Goal: Navigation & Orientation: Find specific page/section

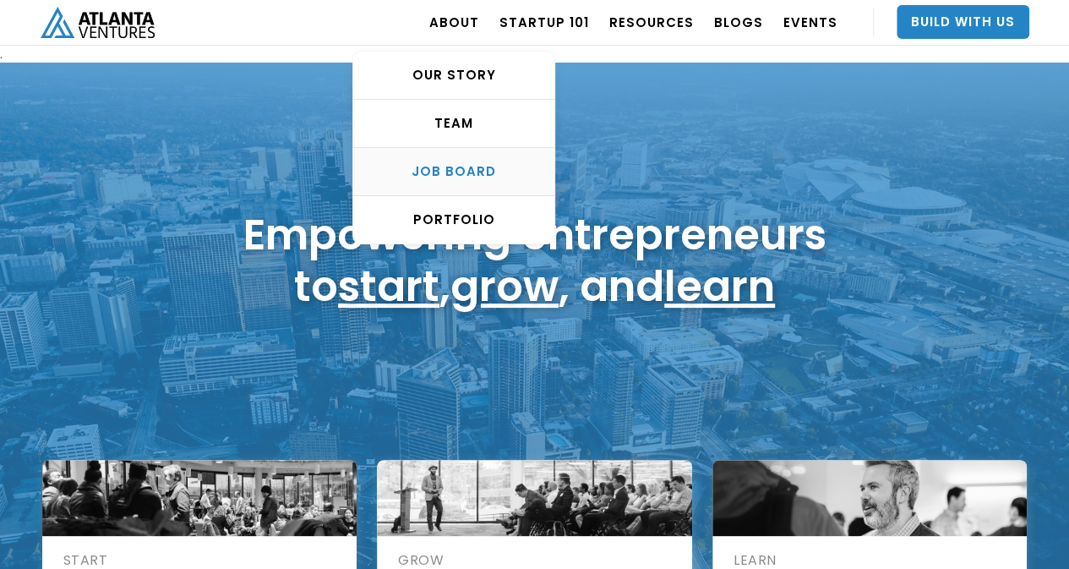
click at [485, 161] on link "Job Board" at bounding box center [453, 172] width 201 height 48
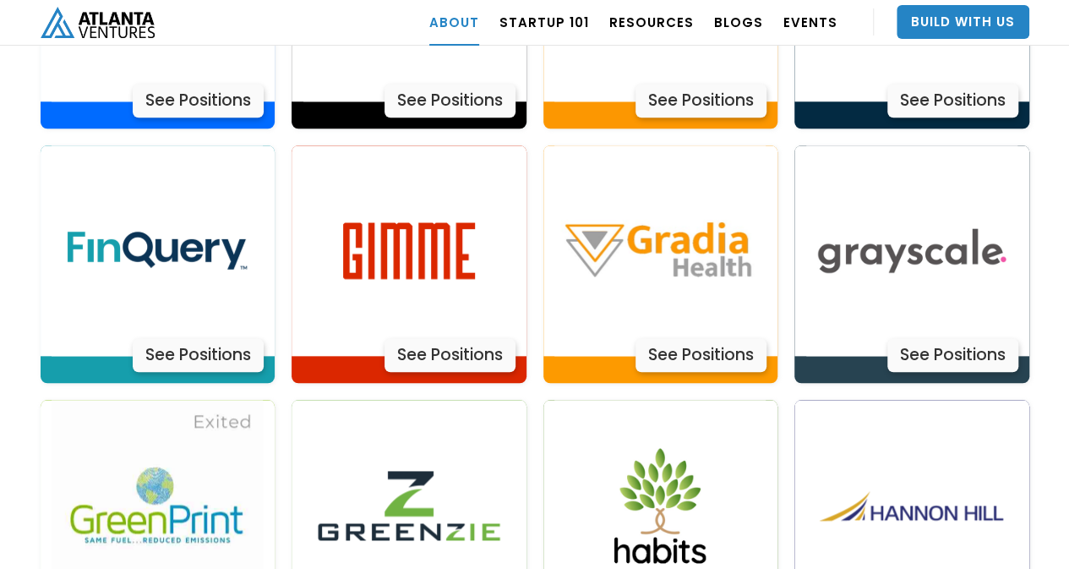
scroll to position [3963, 0]
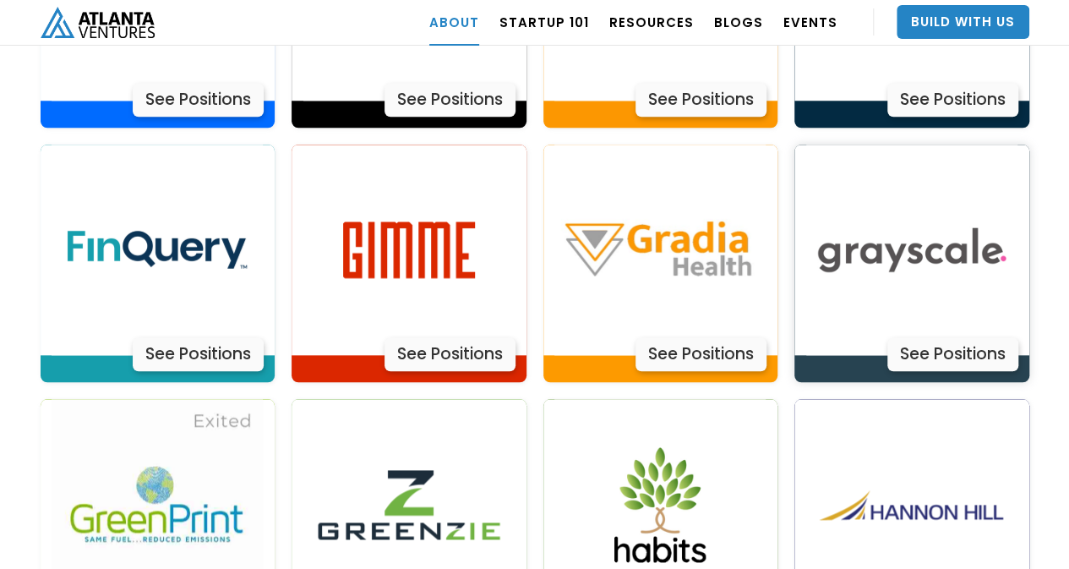
click at [862, 222] on img at bounding box center [911, 250] width 211 height 211
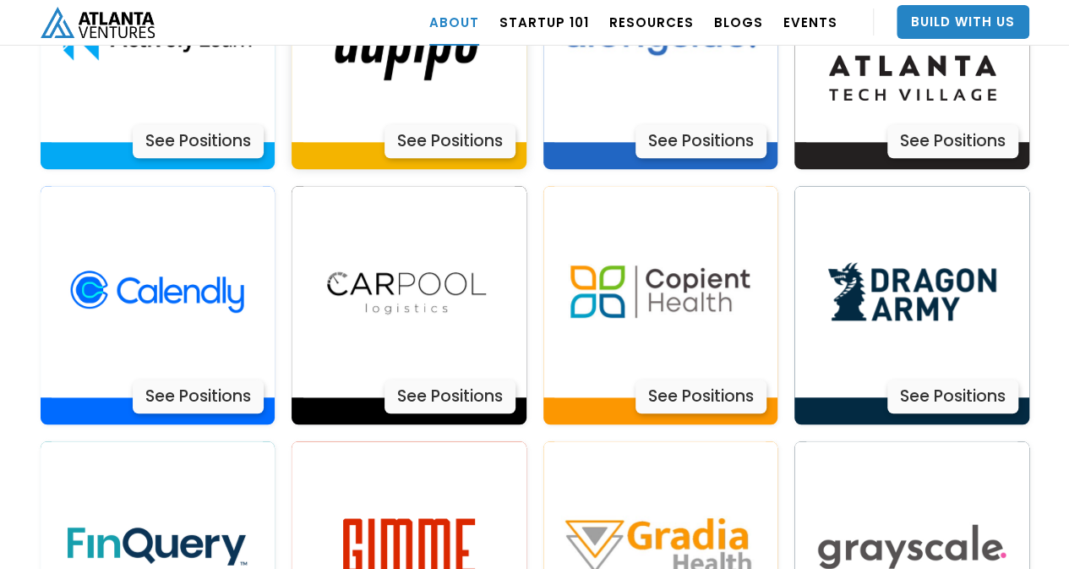
scroll to position [3667, 0]
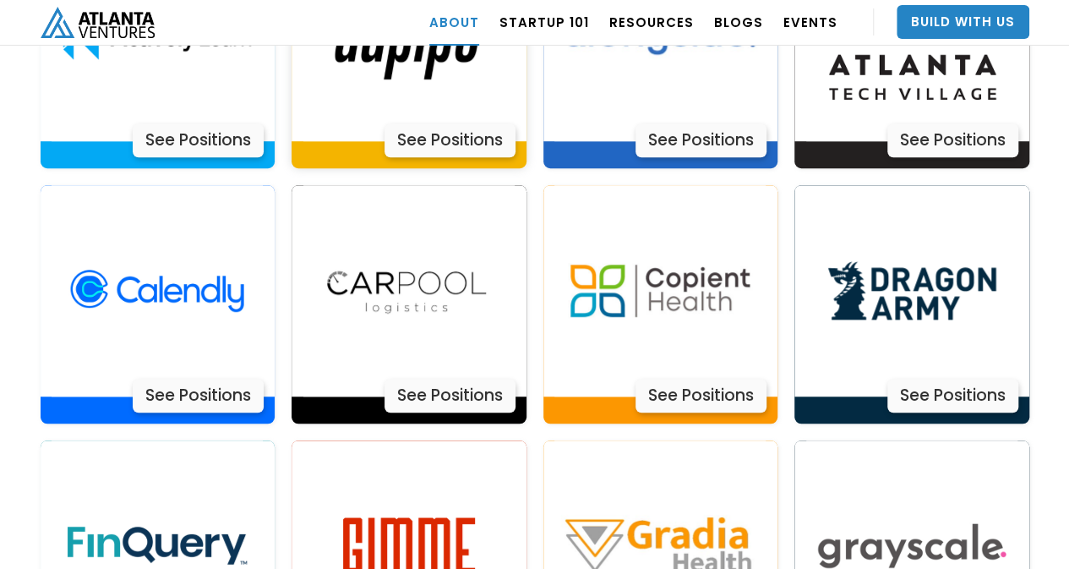
click at [450, 275] on img at bounding box center [408, 290] width 211 height 211
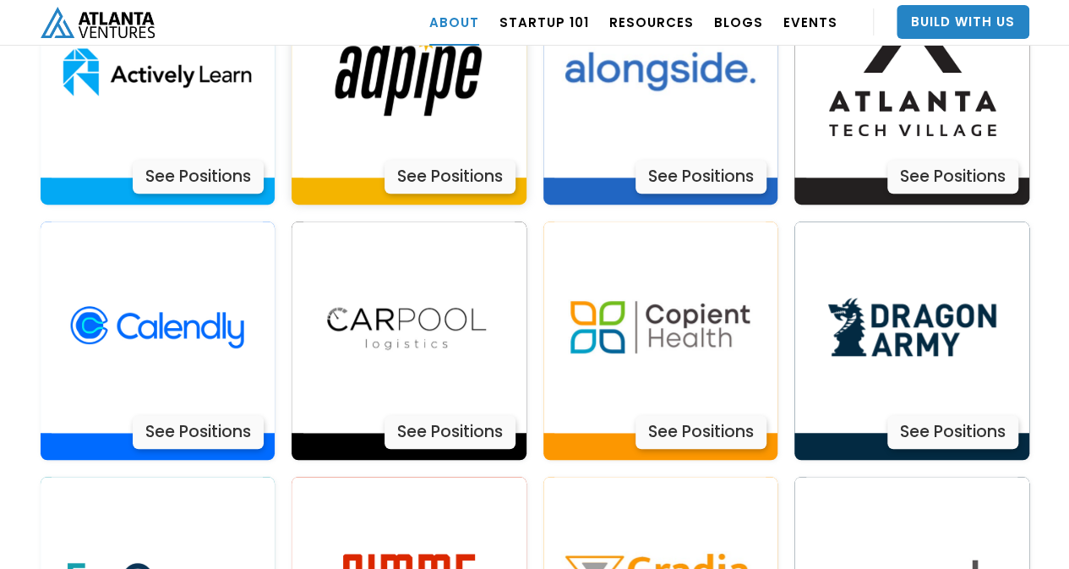
scroll to position [3632, 0]
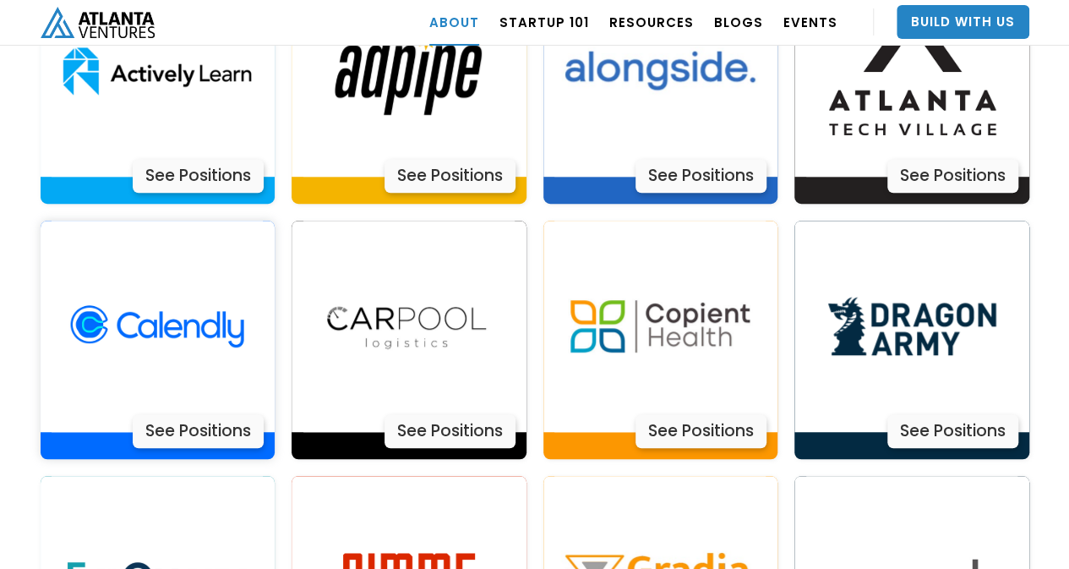
click at [221, 310] on img at bounding box center [157, 326] width 211 height 211
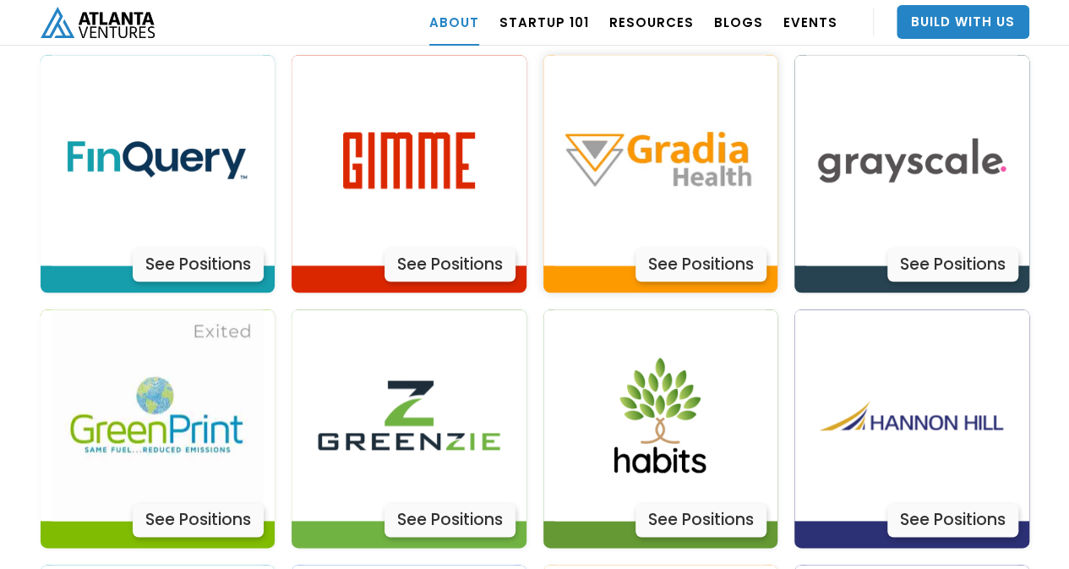
scroll to position [4054, 0]
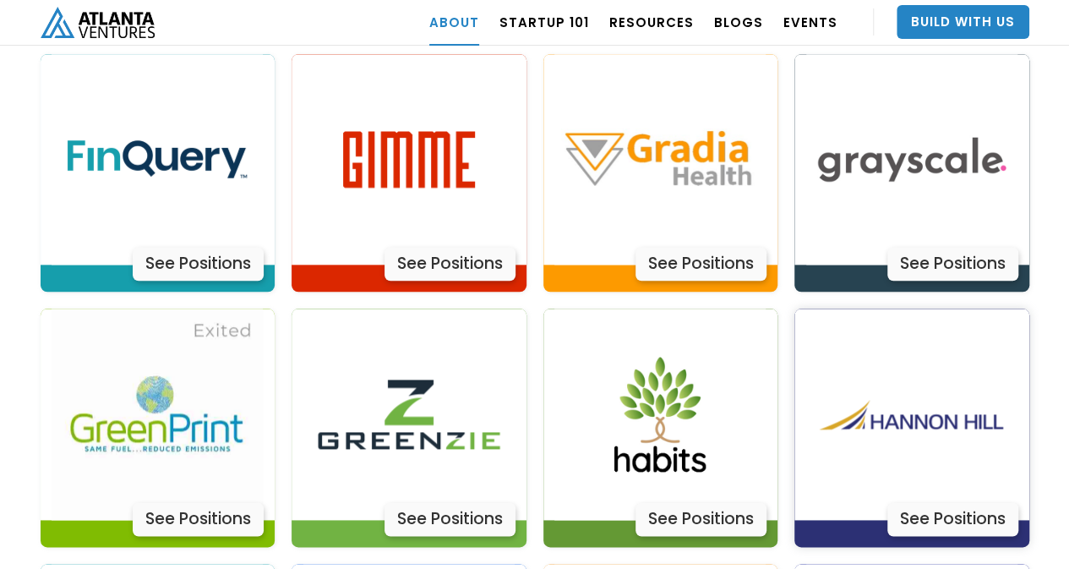
click at [847, 358] on img at bounding box center [911, 414] width 211 height 211
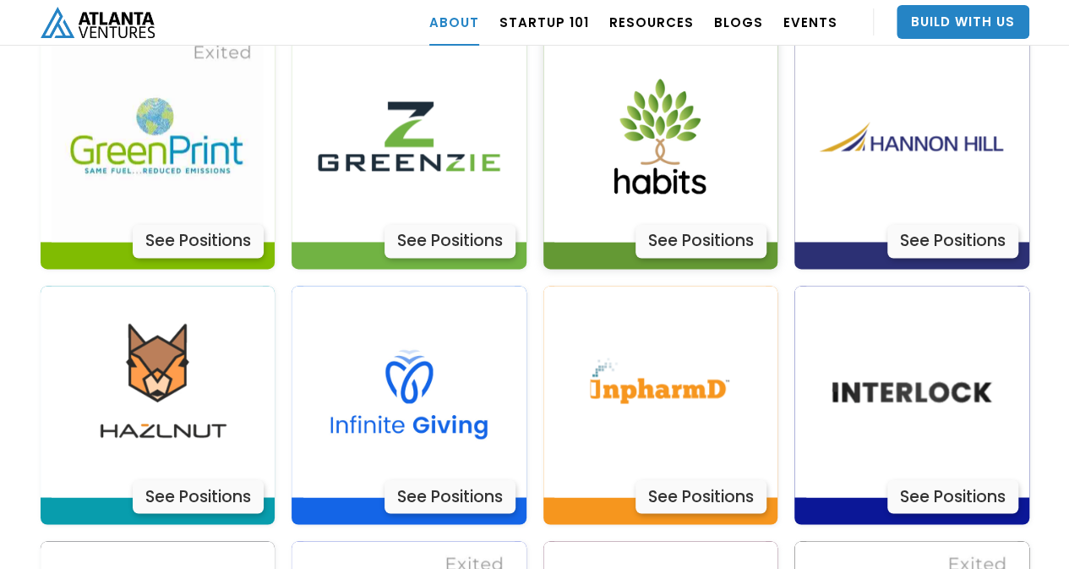
scroll to position [4333, 0]
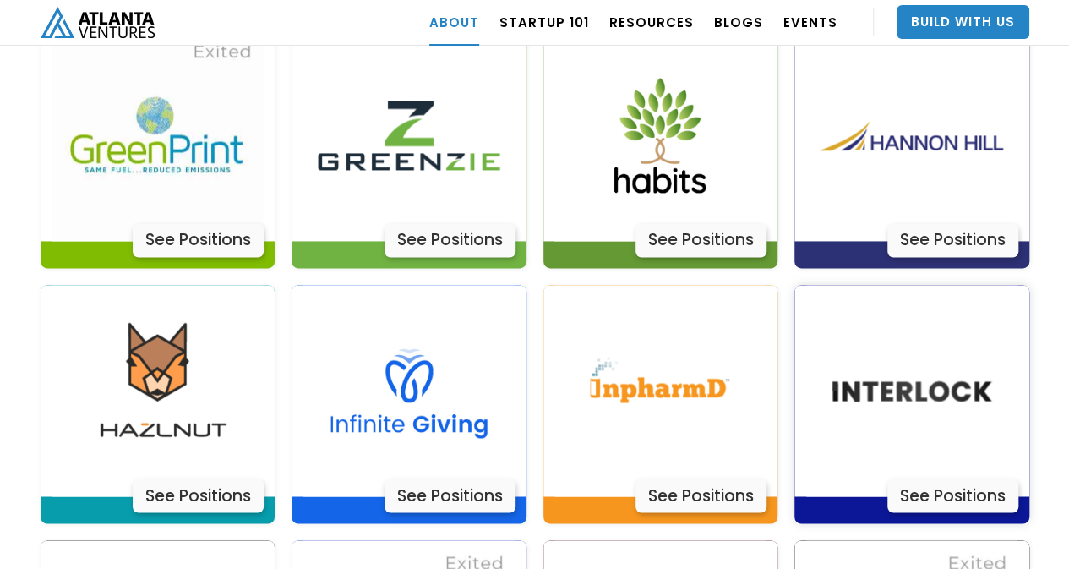
click at [863, 309] on img at bounding box center [911, 390] width 211 height 211
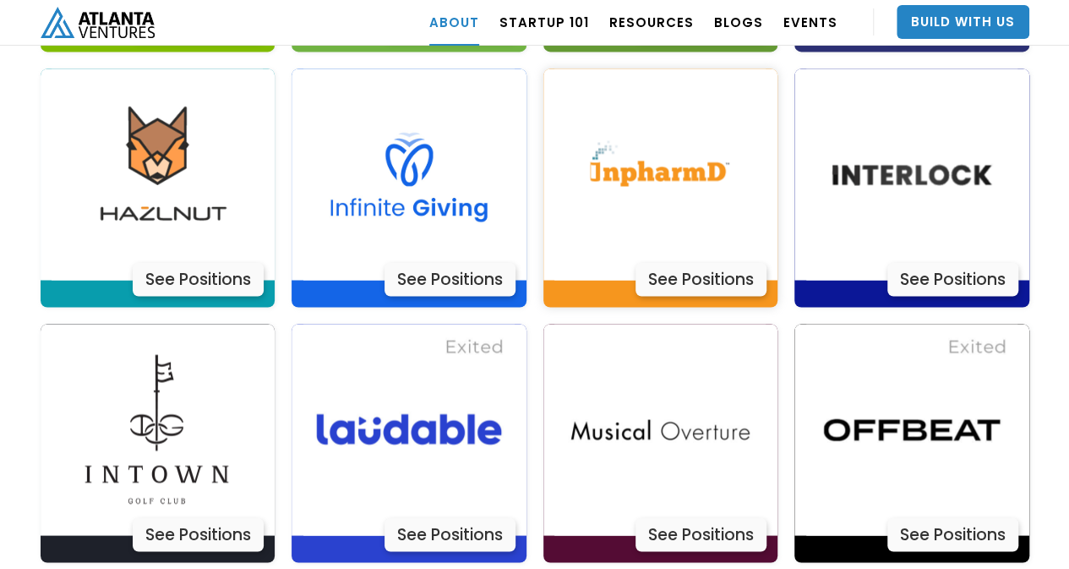
scroll to position [4550, 0]
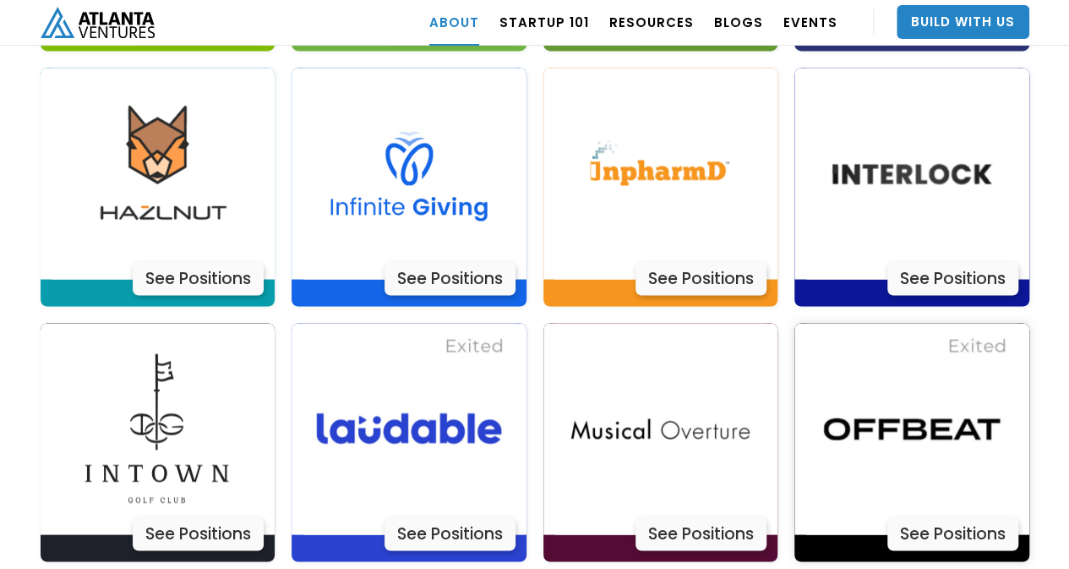
click at [884, 382] on img at bounding box center [911, 428] width 211 height 211
click at [225, 423] on img at bounding box center [157, 428] width 211 height 211
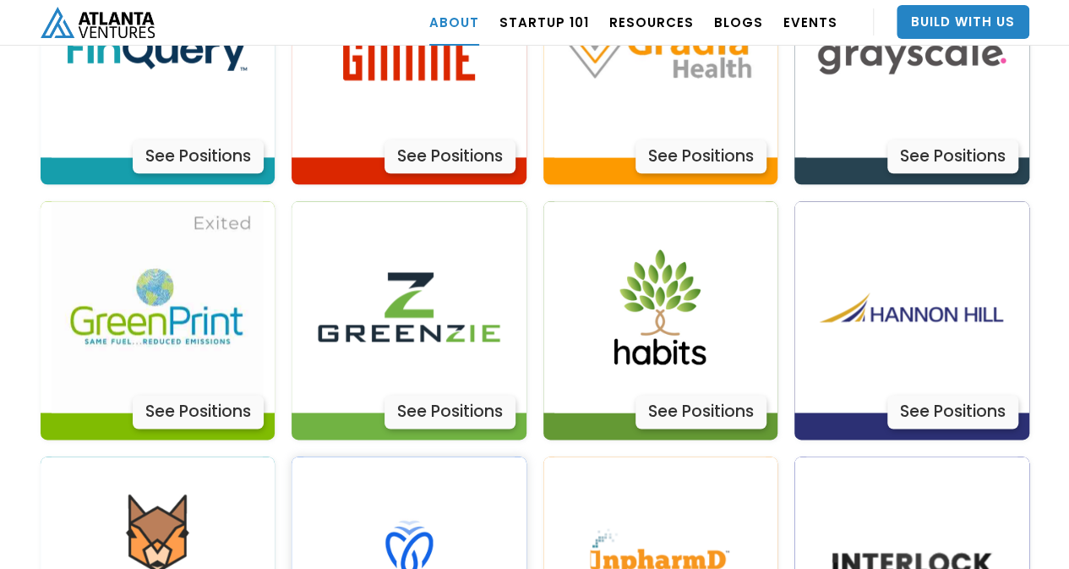
scroll to position [4159, 0]
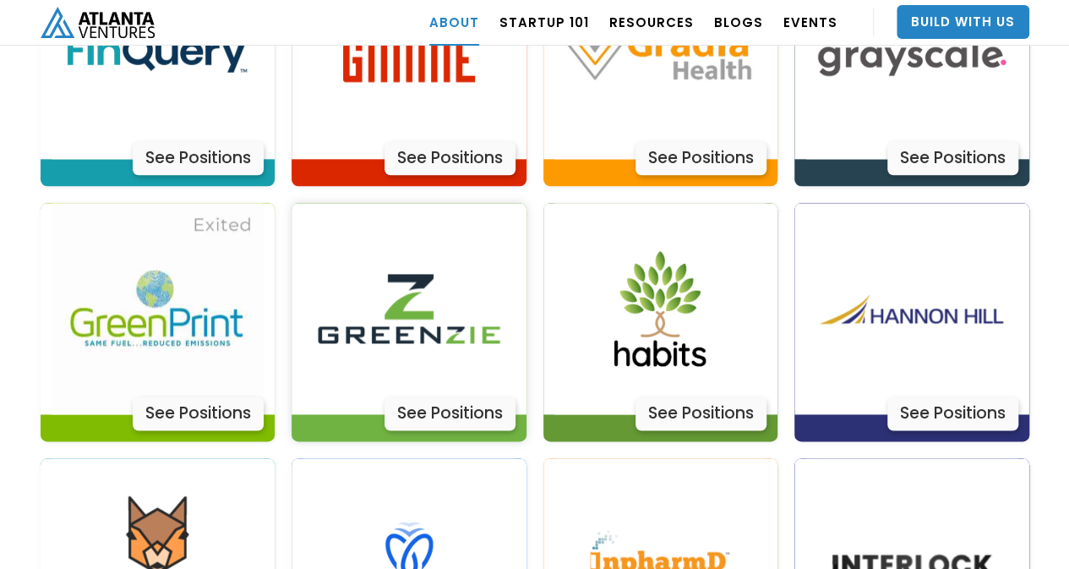
click at [397, 220] on img at bounding box center [408, 308] width 211 height 211
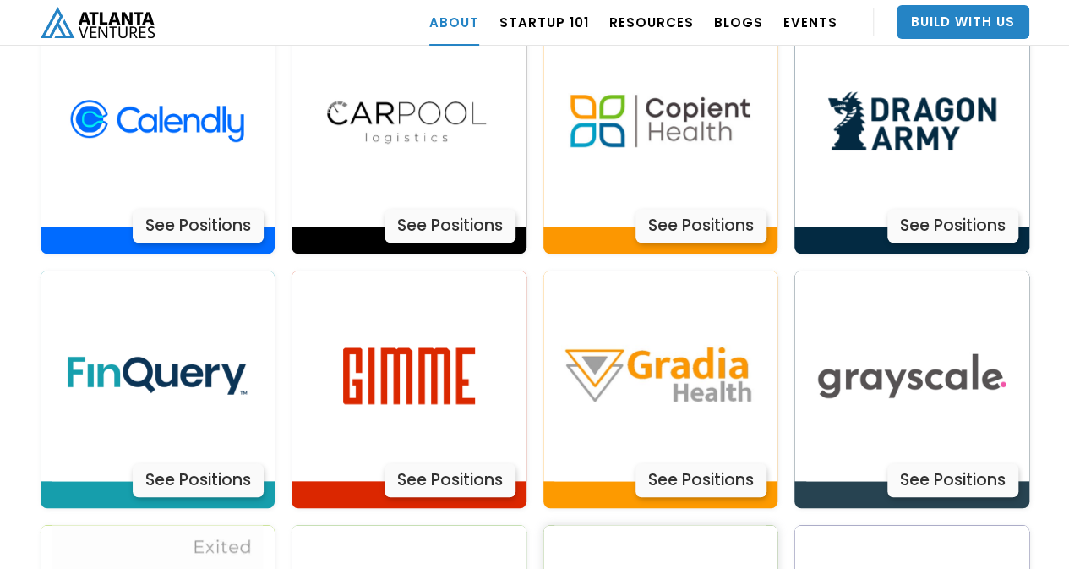
scroll to position [3761, 0]
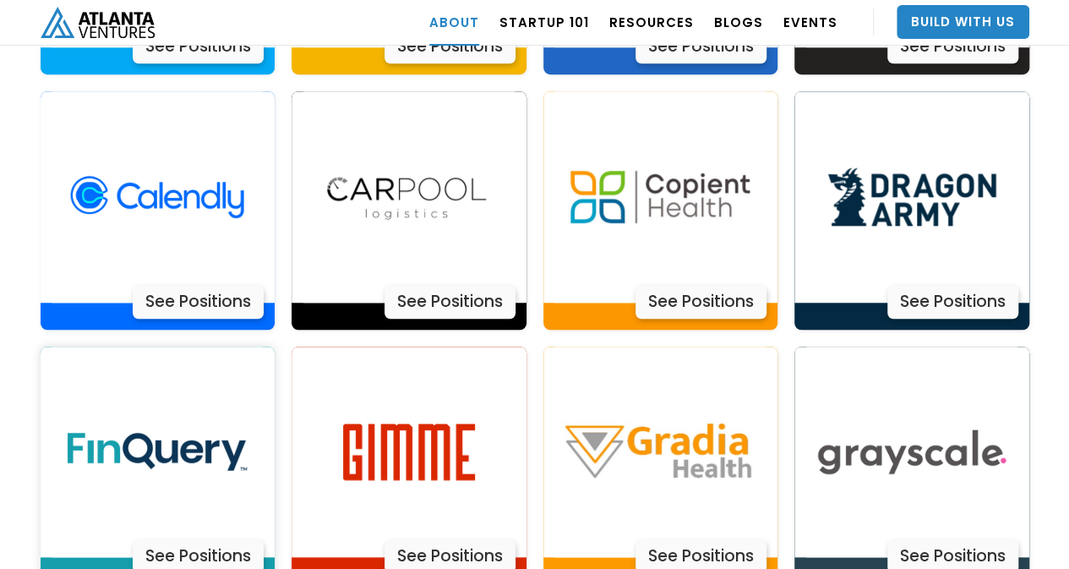
click at [248, 427] on img at bounding box center [157, 452] width 211 height 211
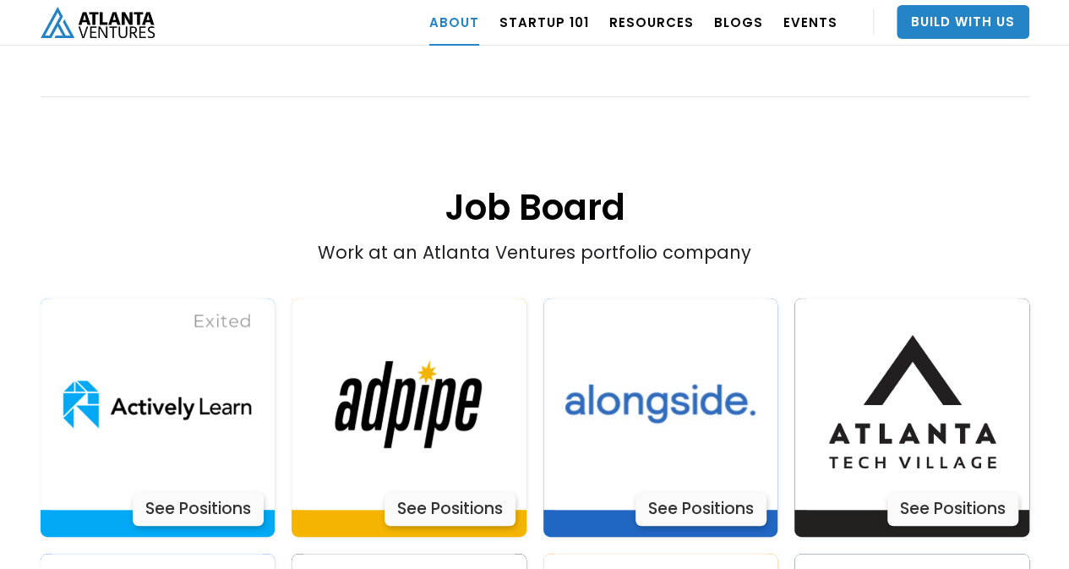
scroll to position [3301, 0]
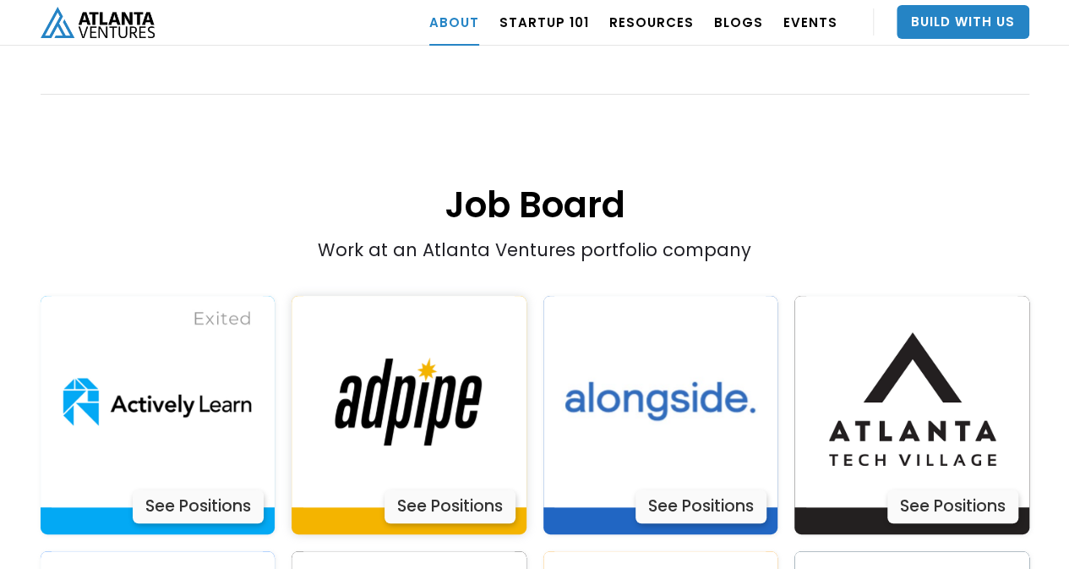
click at [419, 358] on img at bounding box center [408, 401] width 211 height 211
click at [620, 341] on img at bounding box center [659, 401] width 211 height 211
